Goal: Transaction & Acquisition: Purchase product/service

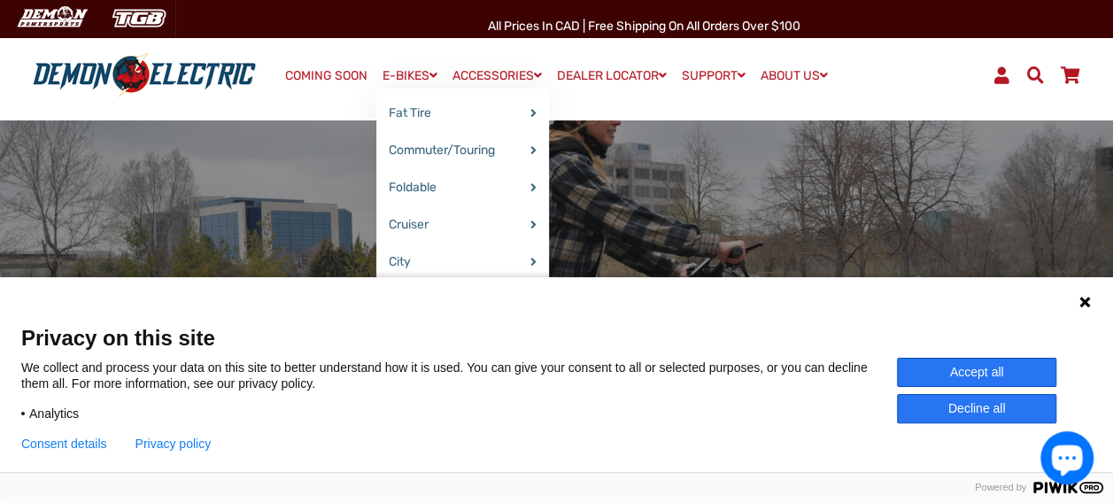
click at [404, 79] on link "E-BIKES" at bounding box center [409, 76] width 67 height 26
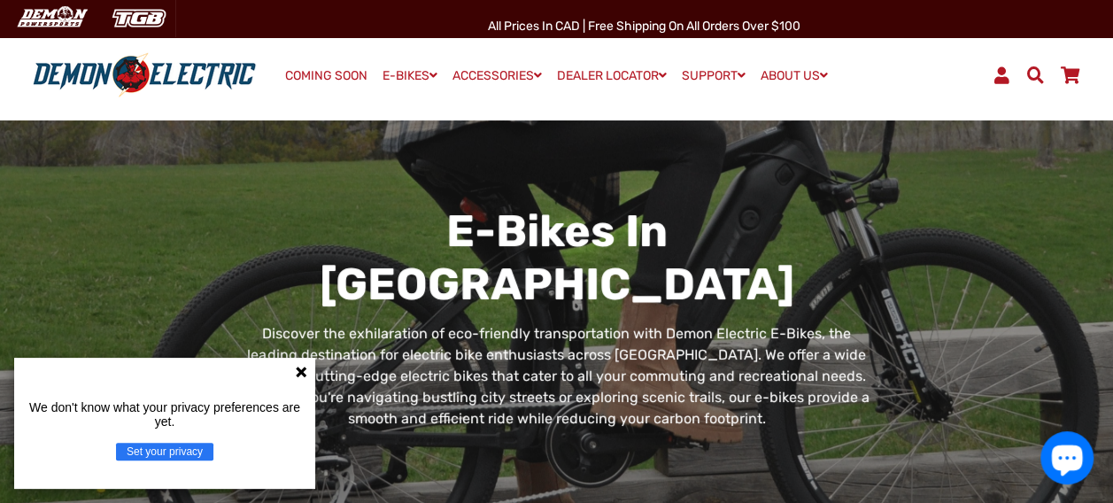
click at [303, 368] on icon at bounding box center [301, 372] width 11 height 11
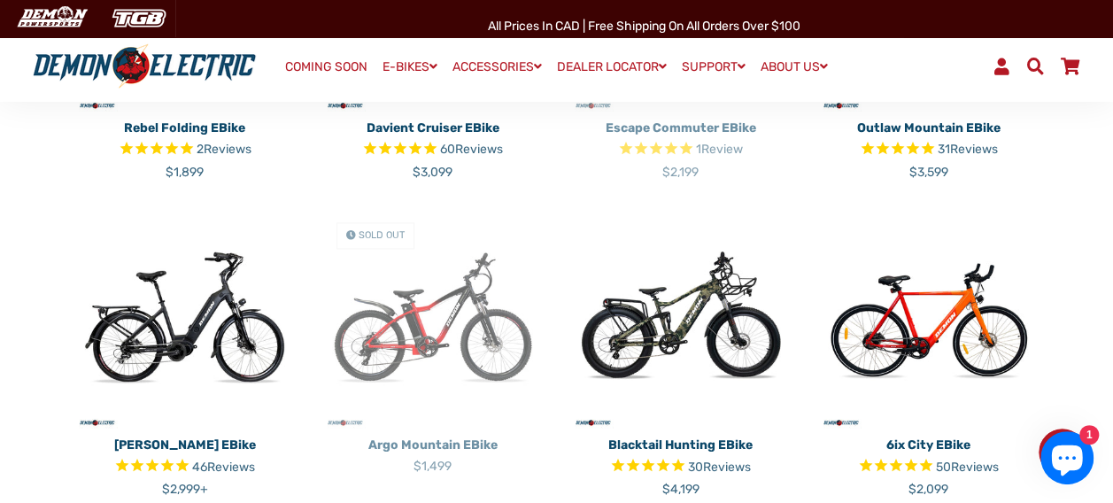
scroll to position [1078, 0]
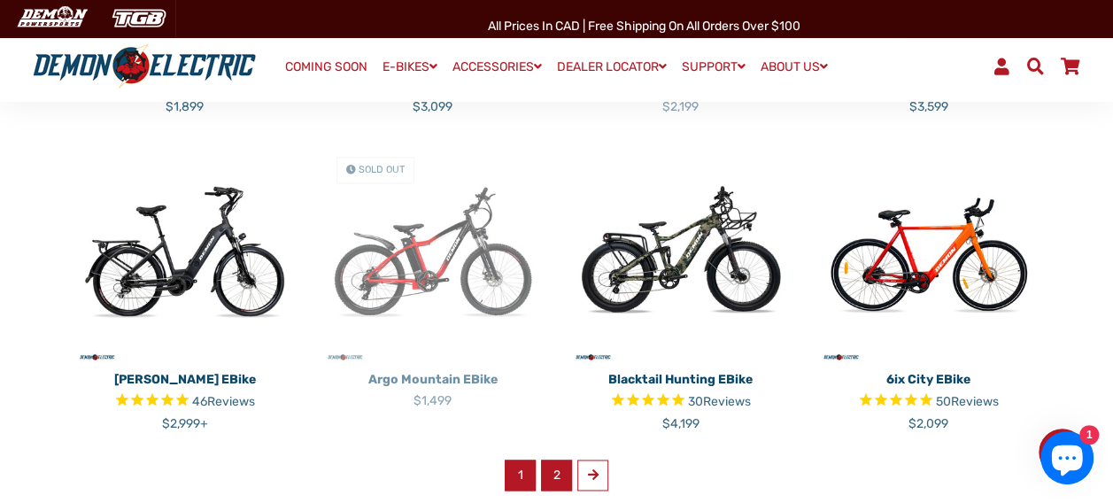
click at [561, 460] on link "2" at bounding box center [556, 475] width 31 height 31
